Goal: Navigation & Orientation: Go to known website

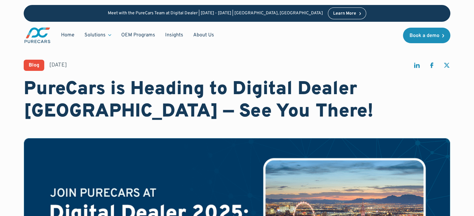
click at [333, 12] on div "Learn More" at bounding box center [344, 14] width 23 height 4
click at [37, 33] on img "main" at bounding box center [37, 35] width 27 height 17
